Goal: Navigation & Orientation: Find specific page/section

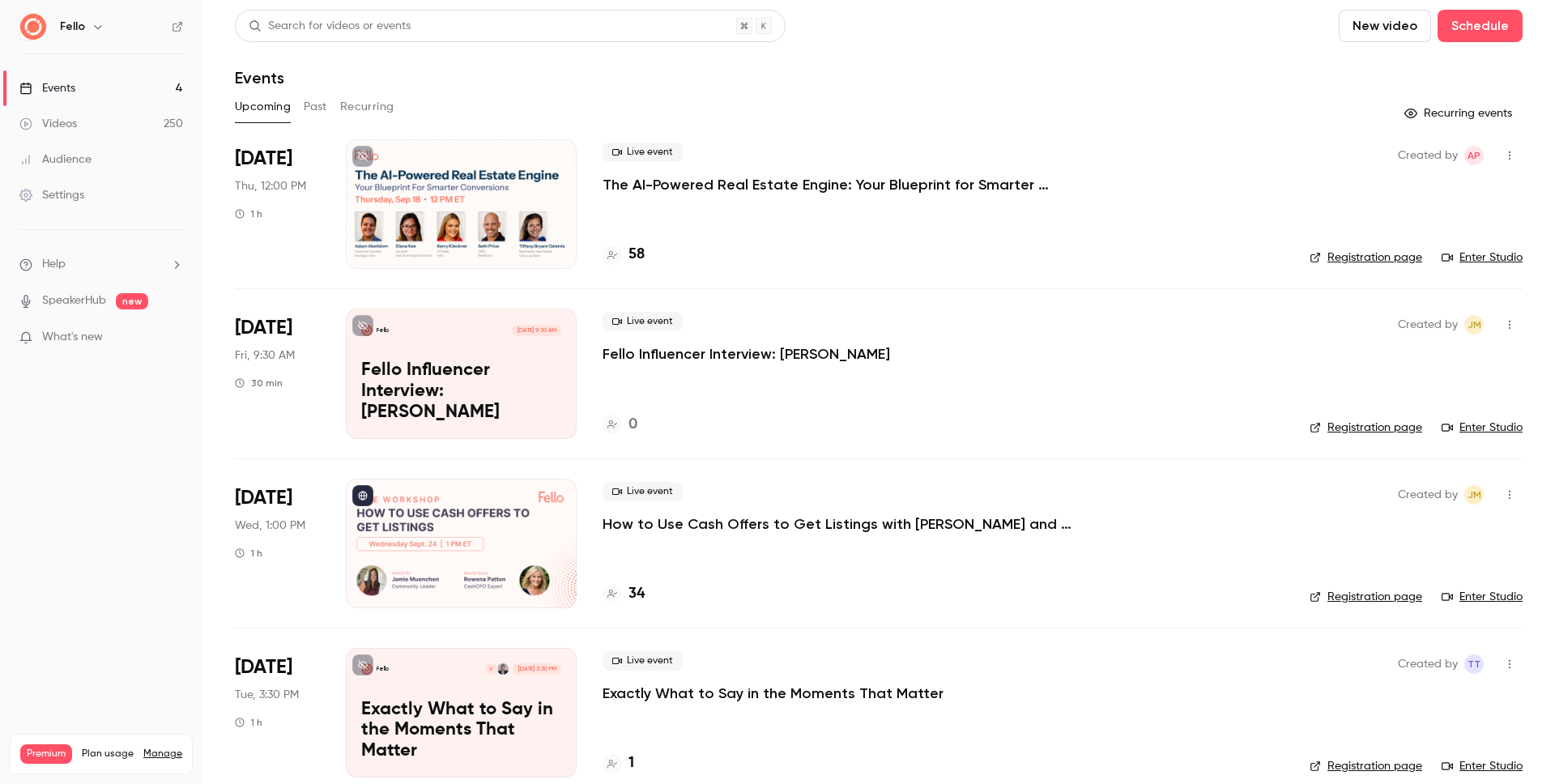
scroll to position [23, 0]
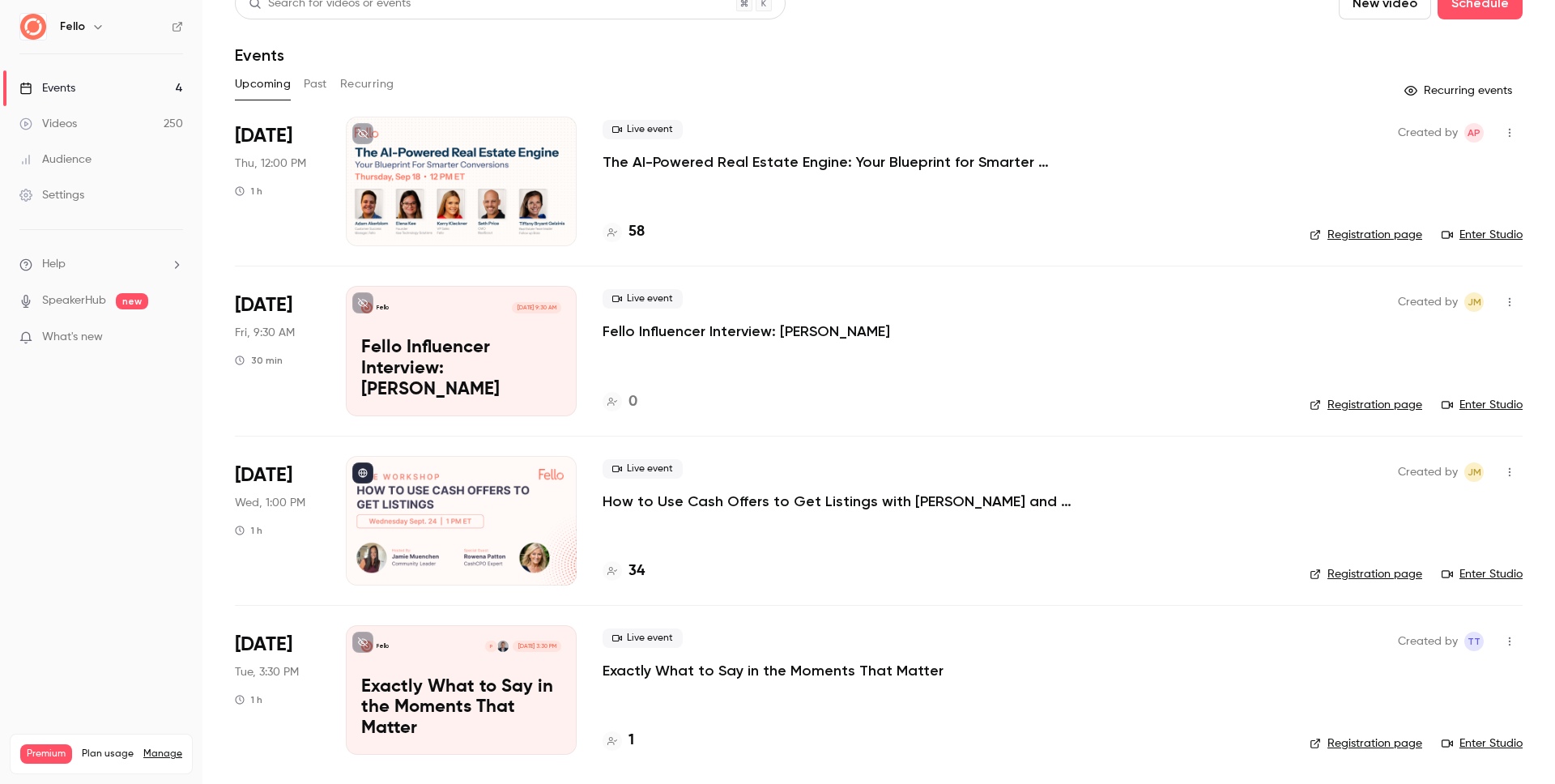
click at [1382, 574] on link "Registration page" at bounding box center [1365, 573] width 113 height 16
